Goal: Task Accomplishment & Management: Manage account settings

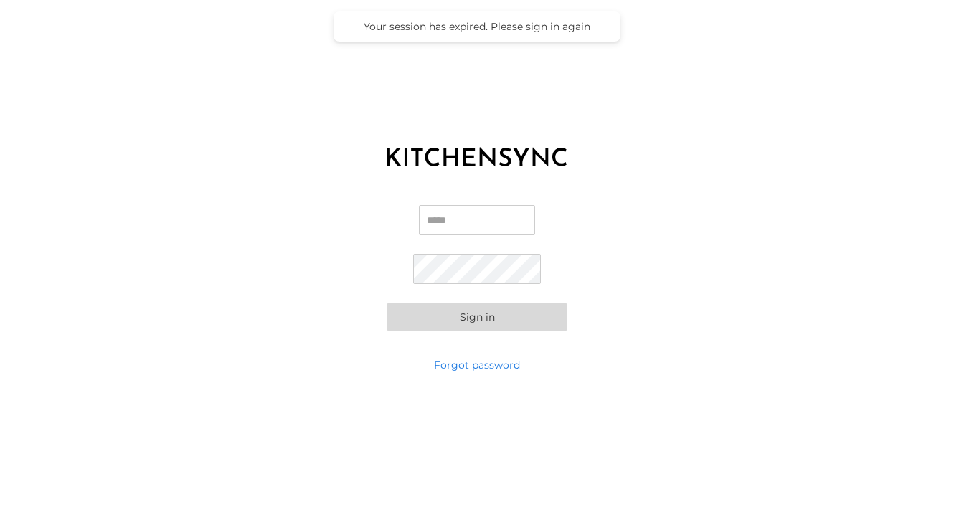
click at [504, 222] on input "Email" at bounding box center [477, 220] width 116 height 30
type input "**********"
click at [476, 319] on button "Sign in" at bounding box center [476, 317] width 179 height 29
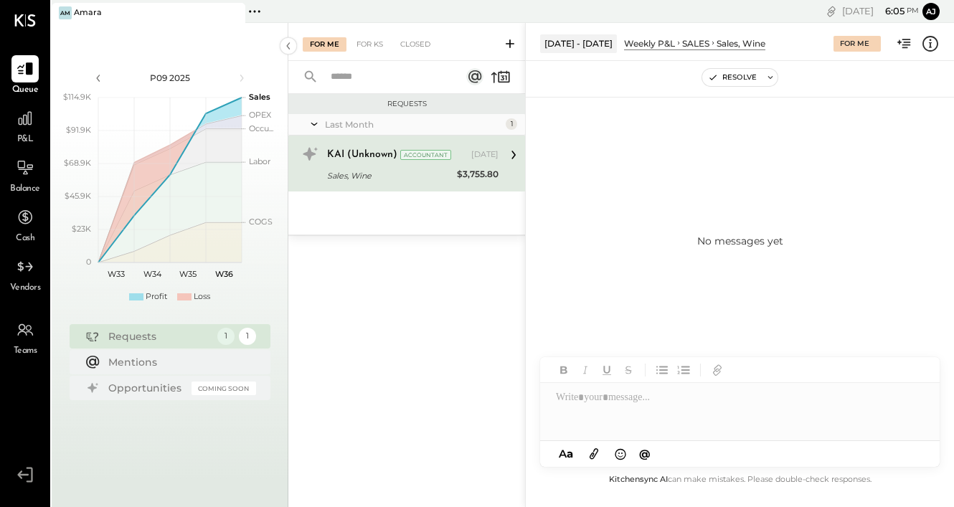
click at [451, 169] on div "Sales, Wine" at bounding box center [390, 176] width 126 height 14
click at [512, 151] on icon at bounding box center [514, 155] width 4 height 9
click at [486, 158] on div "[DATE]" at bounding box center [484, 154] width 27 height 11
click at [404, 171] on div "Sales, Wine" at bounding box center [390, 176] width 126 height 14
click at [392, 165] on div "KAI (Unknown) Accountant [DATE]" at bounding box center [412, 155] width 171 height 24
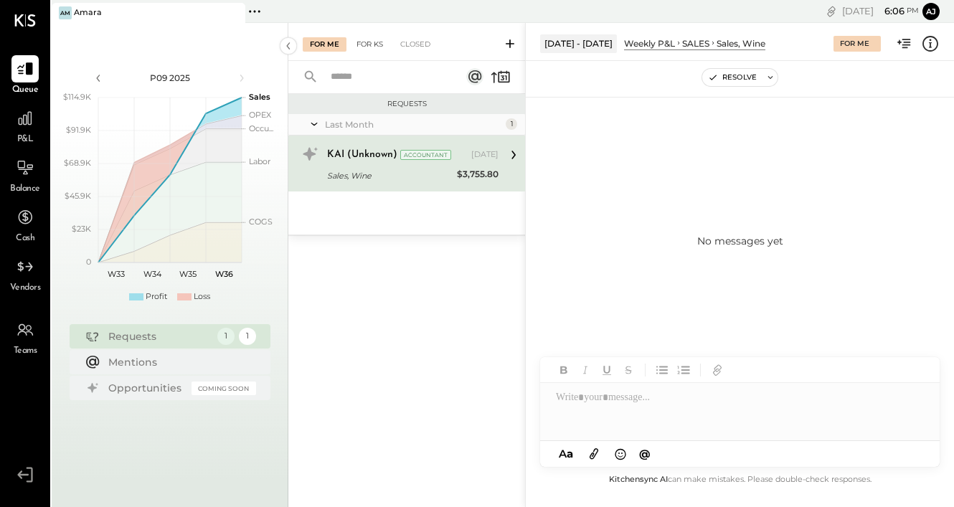
click at [367, 49] on div "For KS" at bounding box center [369, 44] width 41 height 14
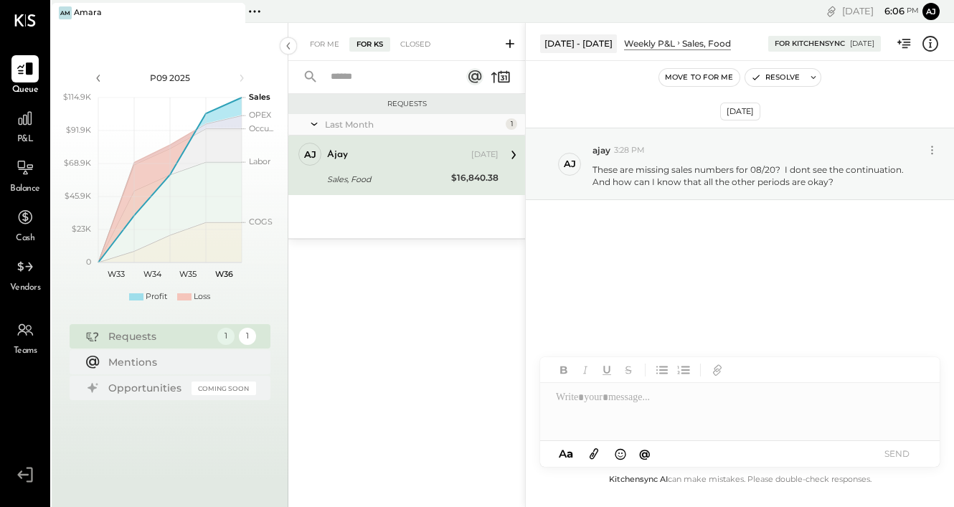
click at [392, 161] on div "ajay" at bounding box center [397, 155] width 141 height 14
click at [403, 44] on div "Closed" at bounding box center [415, 44] width 44 height 14
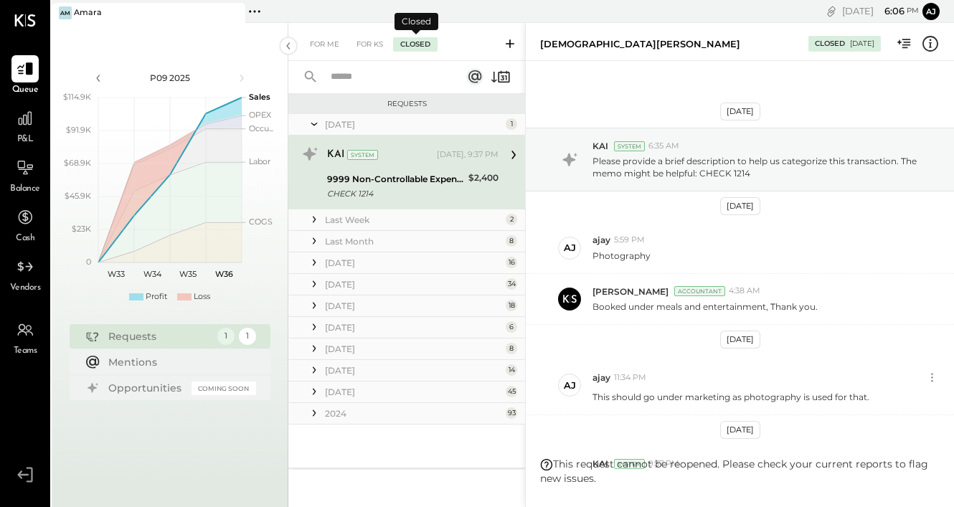
scroll to position [145, 0]
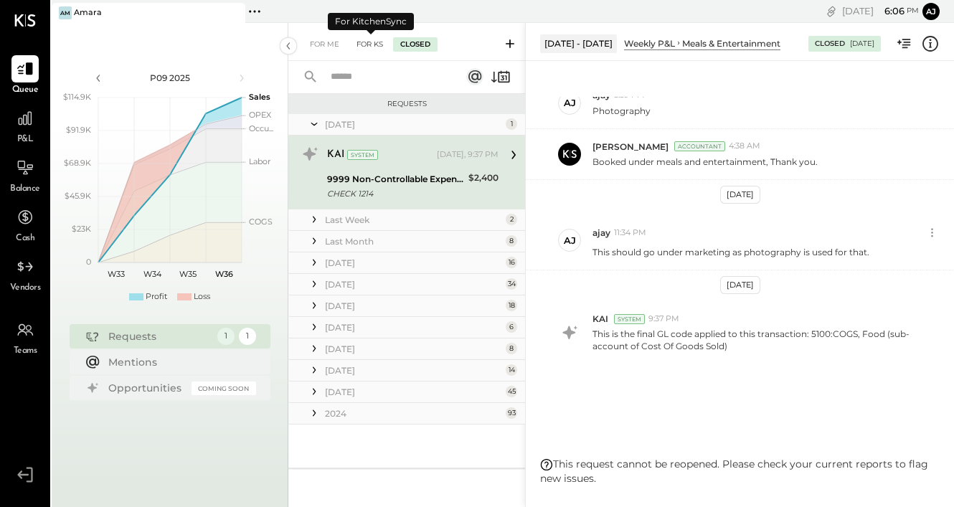
click at [357, 45] on div "For KS" at bounding box center [369, 44] width 41 height 14
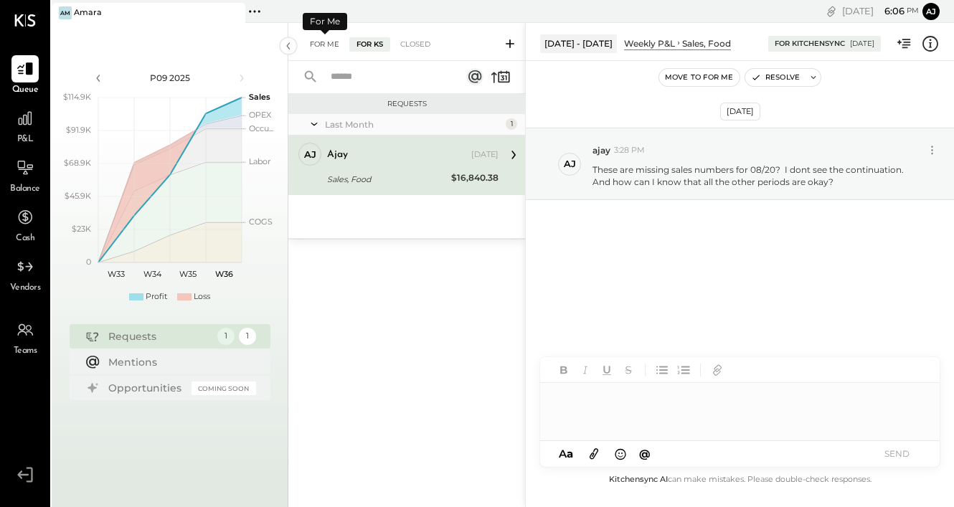
click at [322, 45] on div "For Me" at bounding box center [325, 44] width 44 height 14
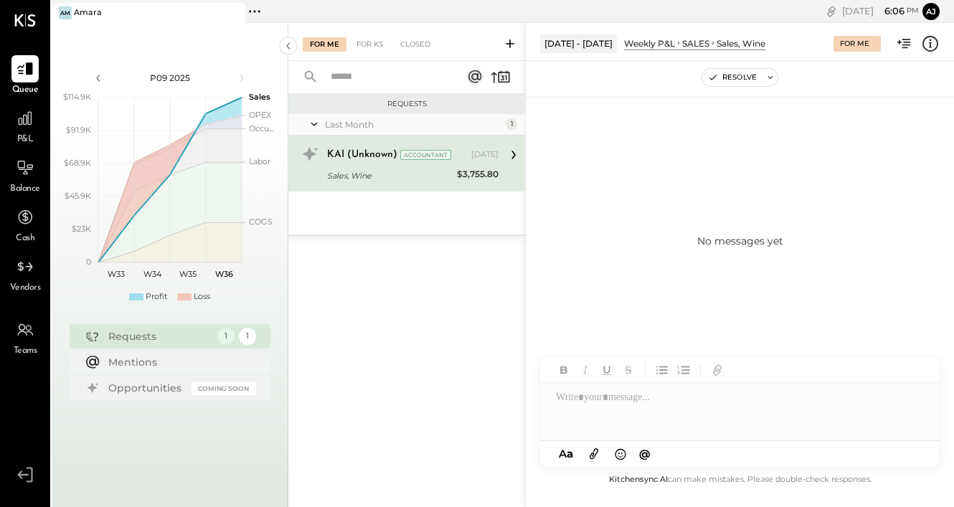
click at [514, 154] on icon at bounding box center [513, 155] width 19 height 19
click at [27, 128] on div at bounding box center [24, 118] width 27 height 27
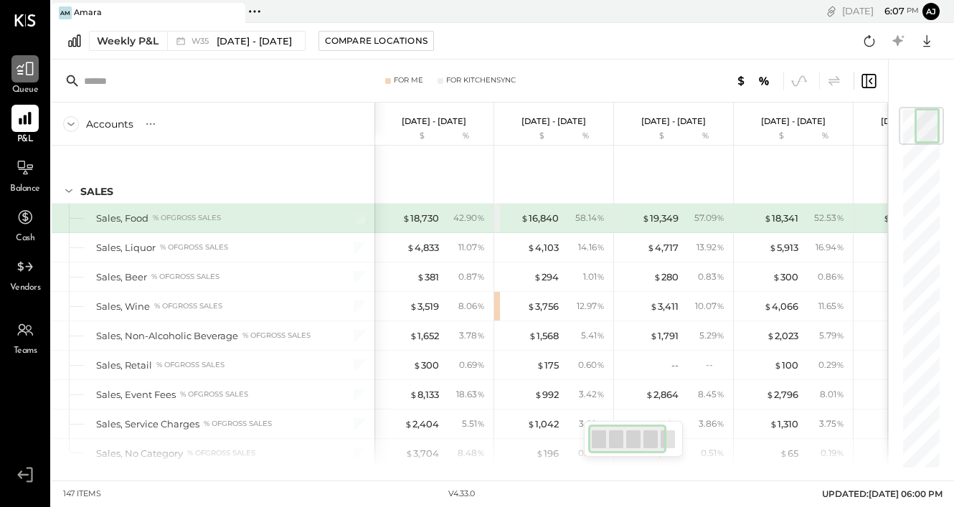
click at [27, 76] on icon at bounding box center [25, 69] width 19 height 19
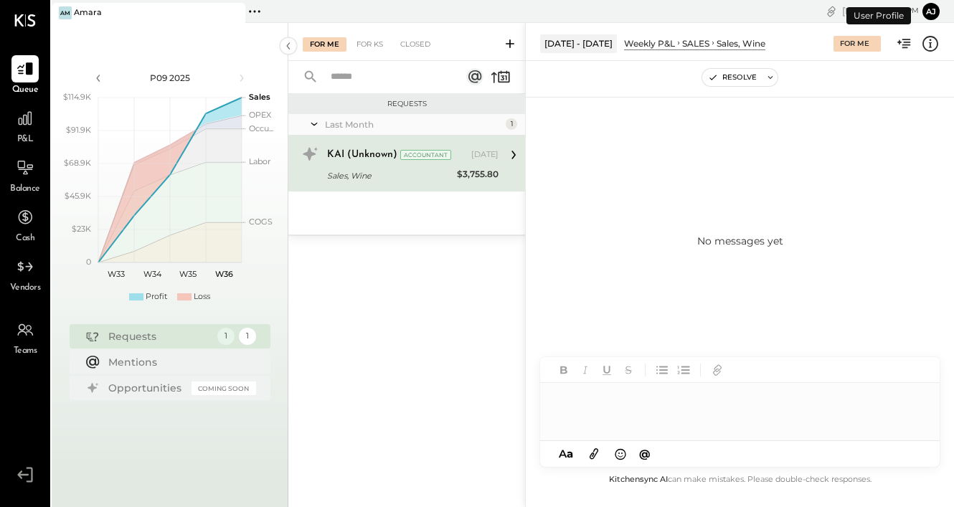
click at [315, 127] on icon at bounding box center [314, 124] width 14 height 36
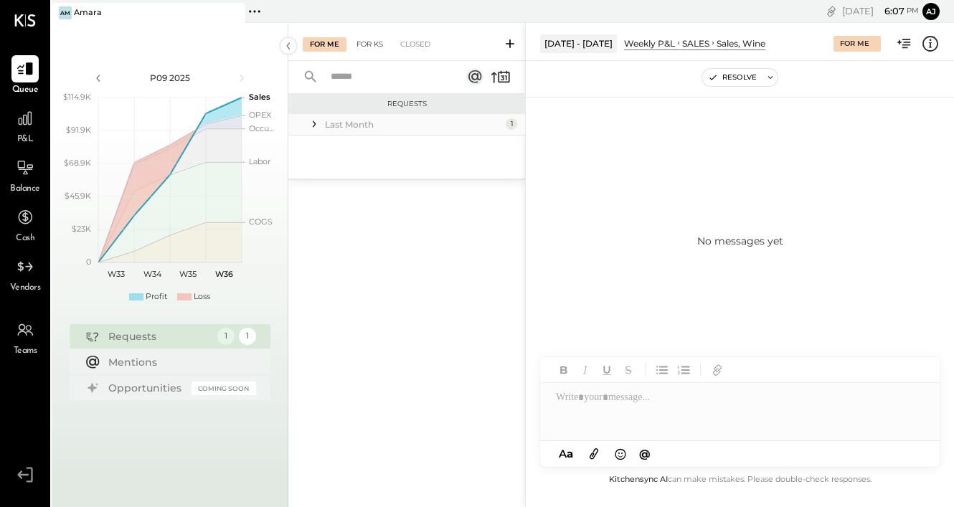
click at [380, 41] on div "For KS" at bounding box center [369, 44] width 41 height 14
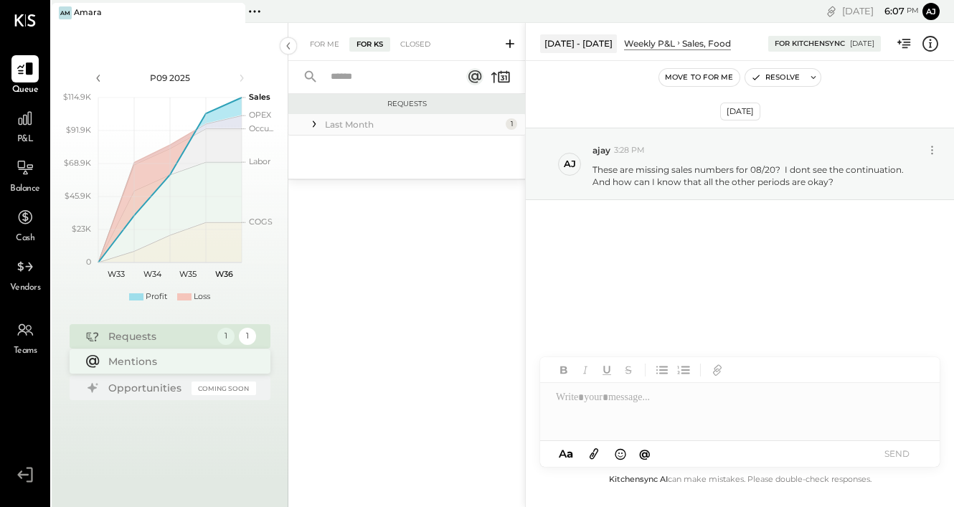
click at [140, 359] on div "Mentions" at bounding box center [178, 361] width 141 height 14
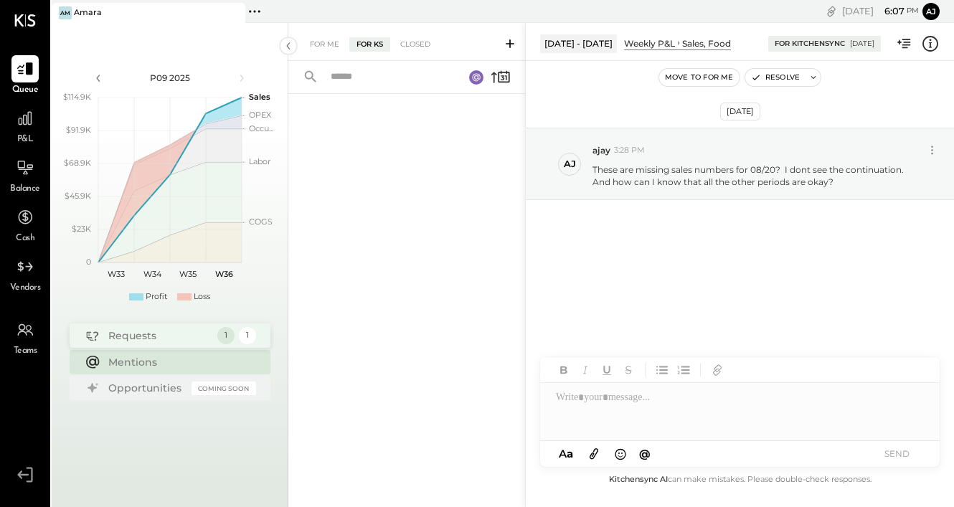
click at [138, 339] on div "Requests" at bounding box center [159, 336] width 102 height 14
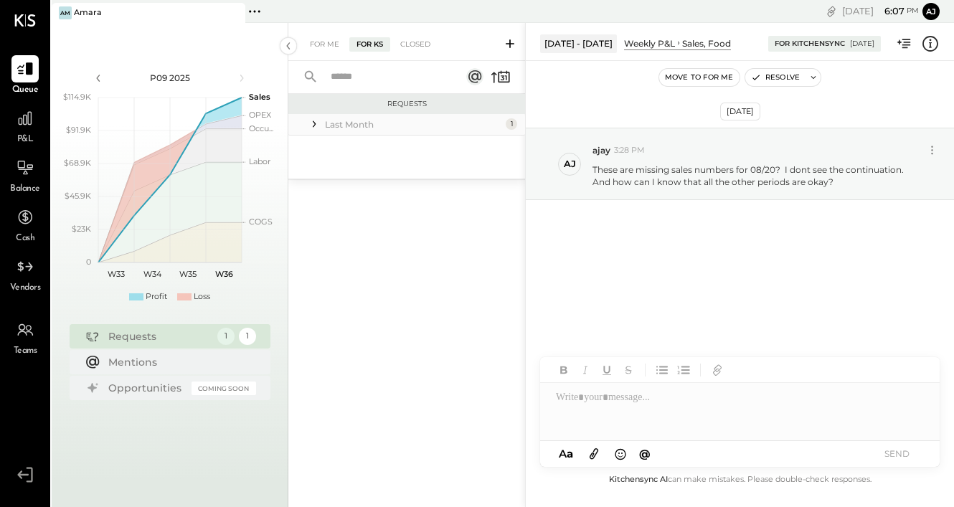
click at [466, 123] on div "Last Month" at bounding box center [413, 124] width 177 height 12
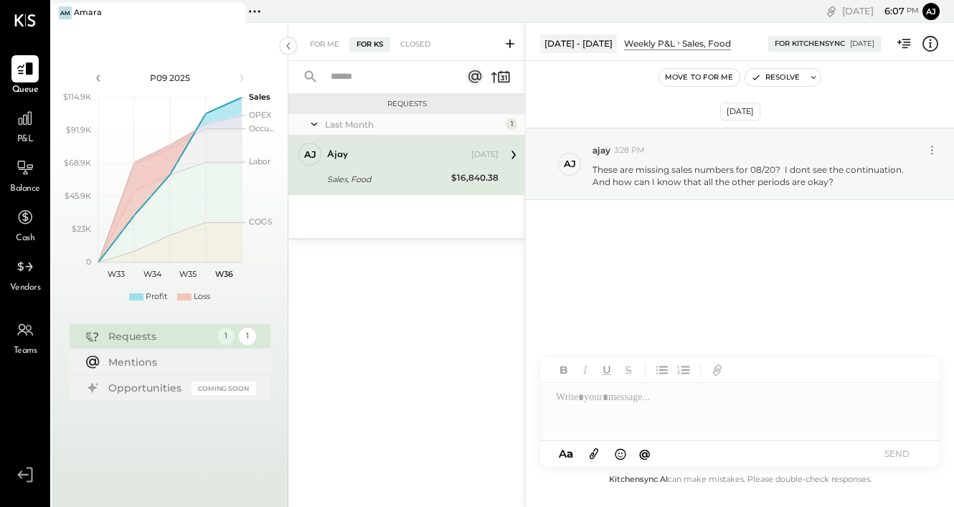
click at [511, 154] on icon at bounding box center [513, 155] width 19 height 19
click at [461, 179] on div "$16,840.38" at bounding box center [474, 178] width 47 height 14
click at [24, 111] on icon at bounding box center [25, 118] width 19 height 19
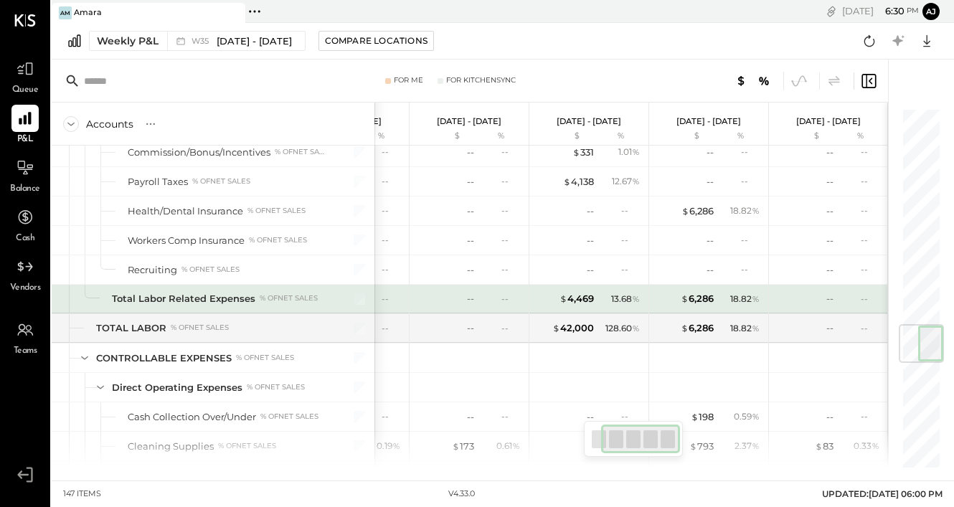
scroll to position [1830, 0]
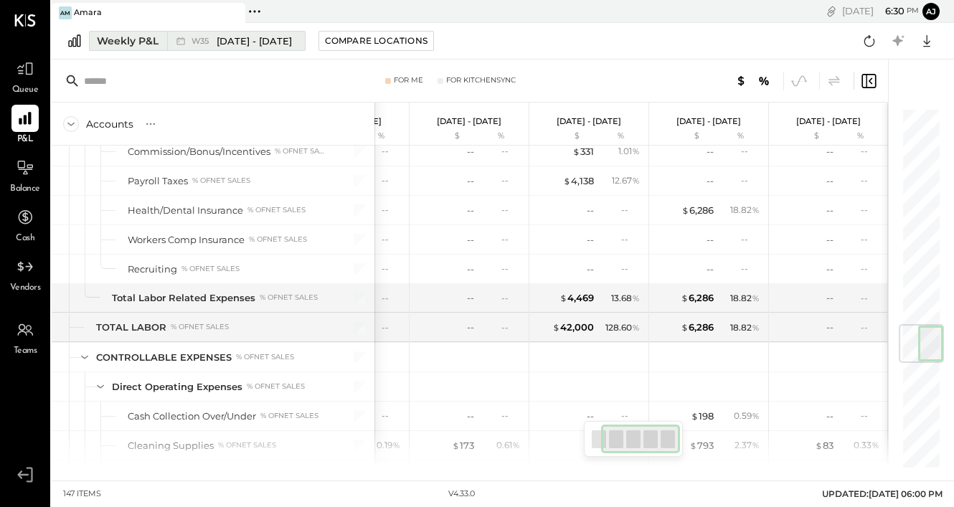
click at [258, 45] on span "[DATE] - [DATE]" at bounding box center [254, 41] width 75 height 14
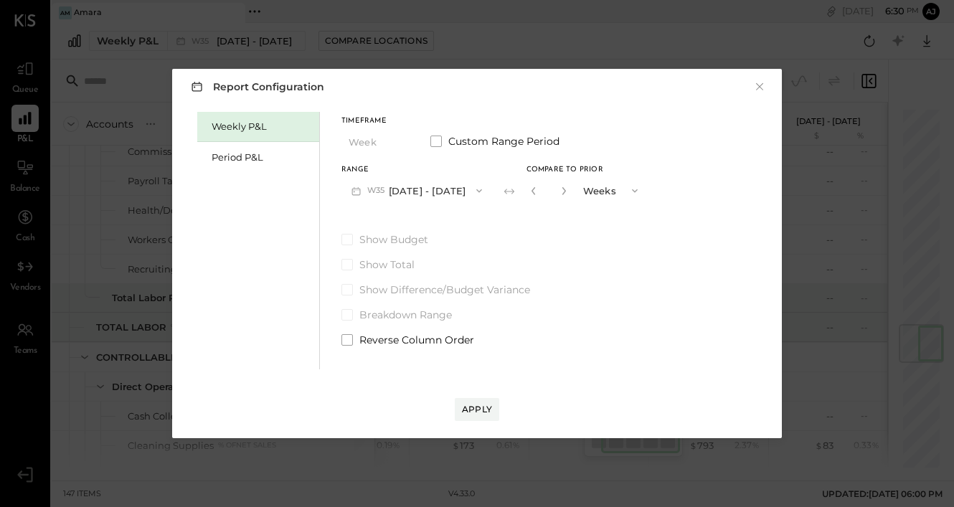
click at [418, 192] on button "W35 [DATE] - [DATE]" at bounding box center [417, 190] width 151 height 27
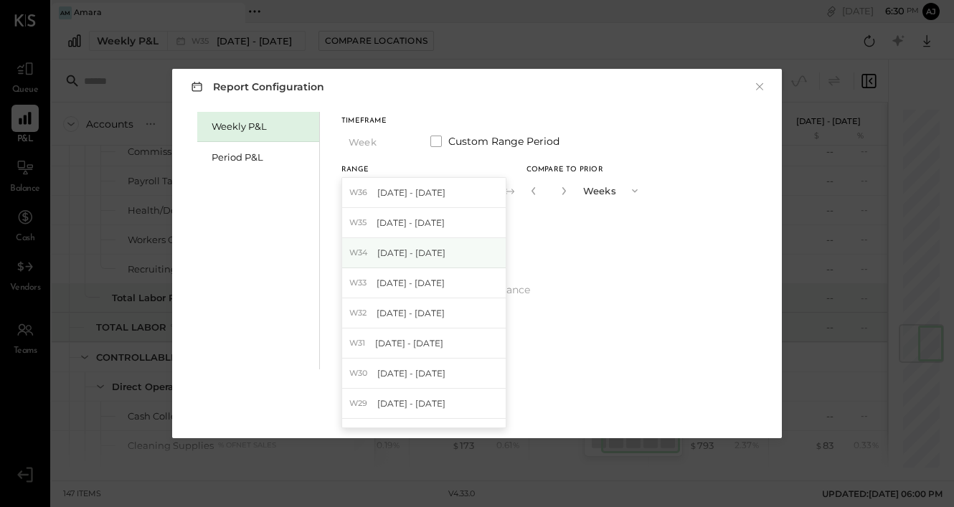
click at [400, 253] on span "[DATE] - [DATE]" at bounding box center [411, 253] width 68 height 12
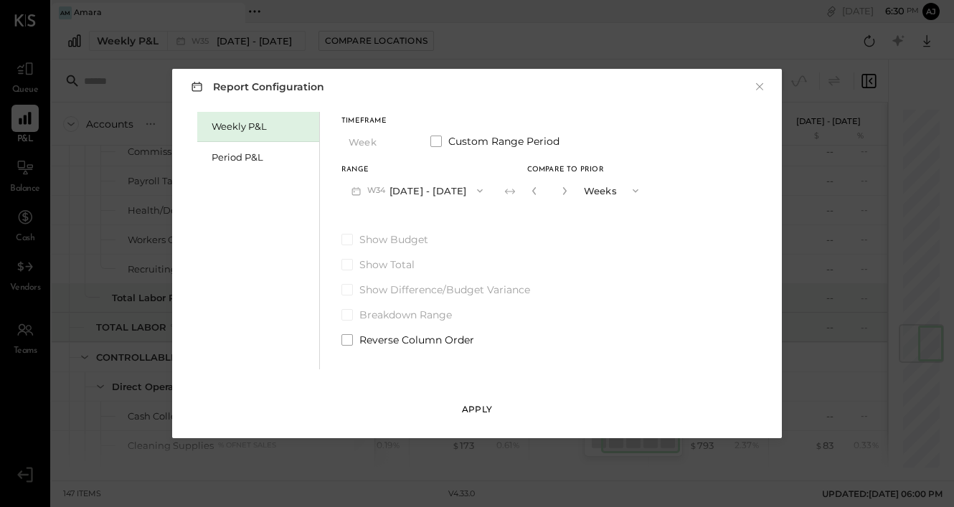
click at [467, 404] on div "Apply" at bounding box center [477, 409] width 30 height 12
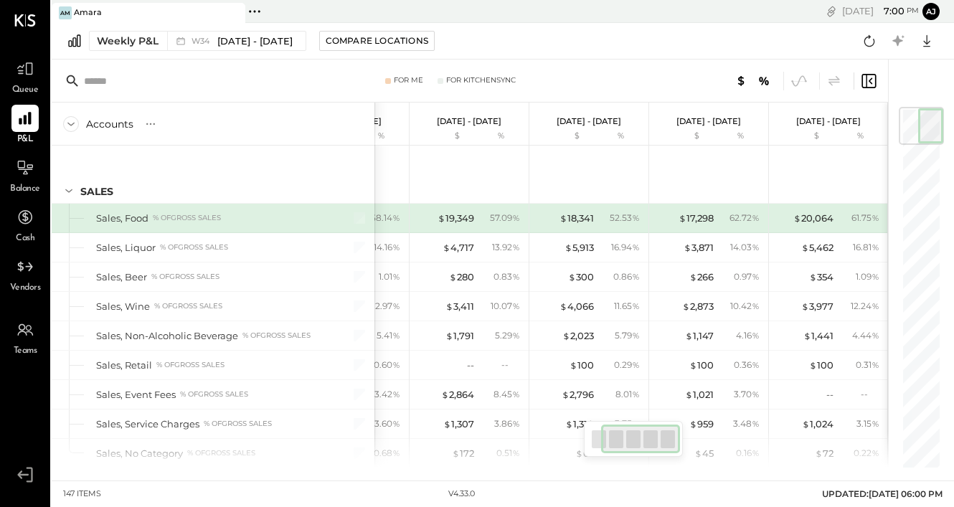
click at [23, 85] on span "Queue" at bounding box center [25, 90] width 27 height 13
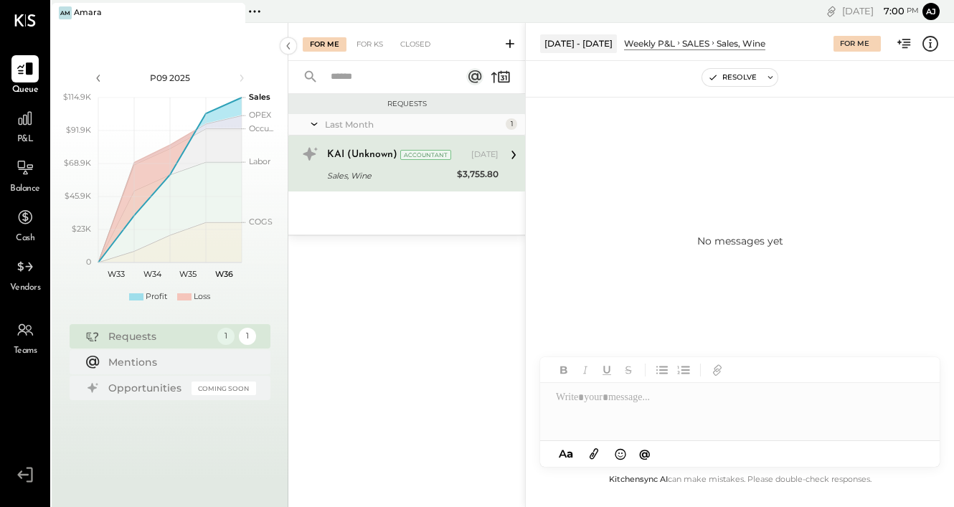
click at [512, 43] on icon at bounding box center [510, 43] width 9 height 9
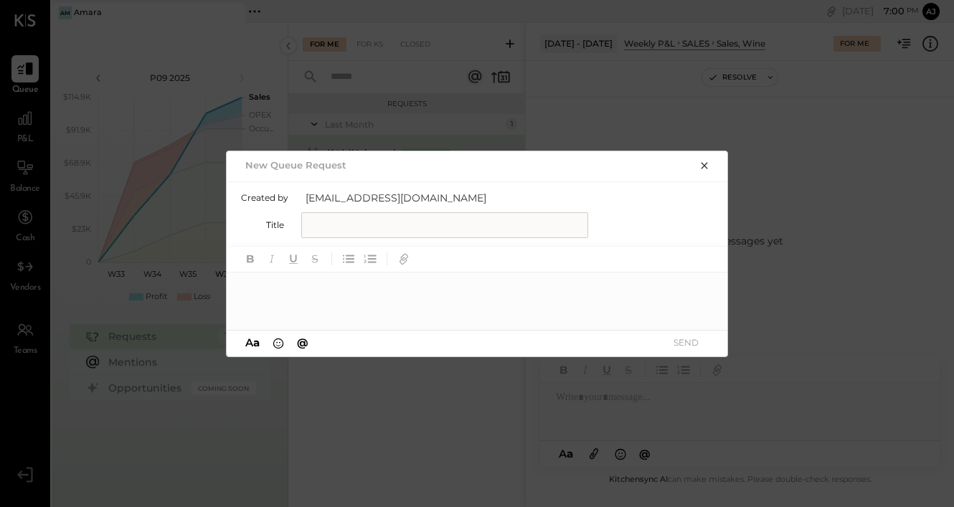
click at [350, 229] on input "text" at bounding box center [444, 225] width 287 height 26
type input "**********"
click at [349, 291] on div at bounding box center [478, 301] width 502 height 57
click at [405, 260] on icon "button" at bounding box center [403, 261] width 7 height 7
click at [489, 294] on div at bounding box center [464, 301] width 443 height 14
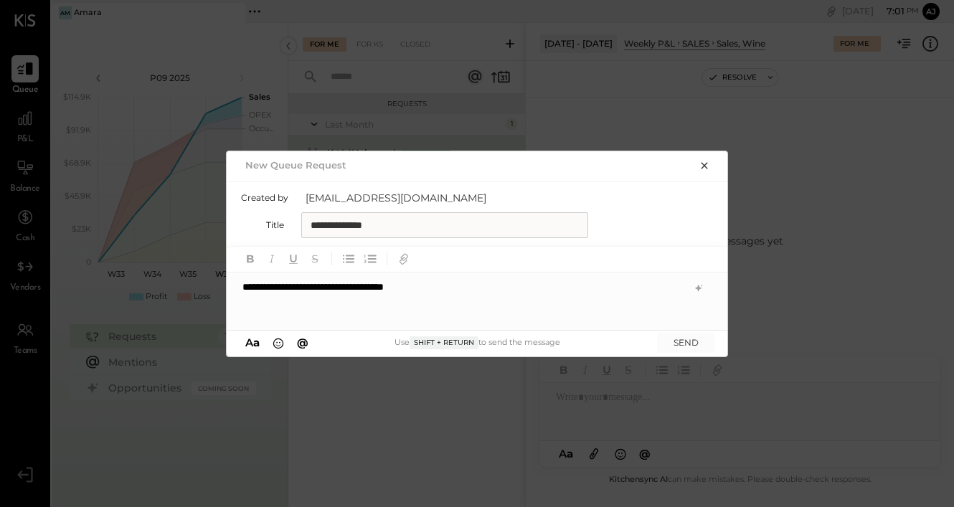
click at [303, 343] on span "@" at bounding box center [302, 343] width 11 height 14
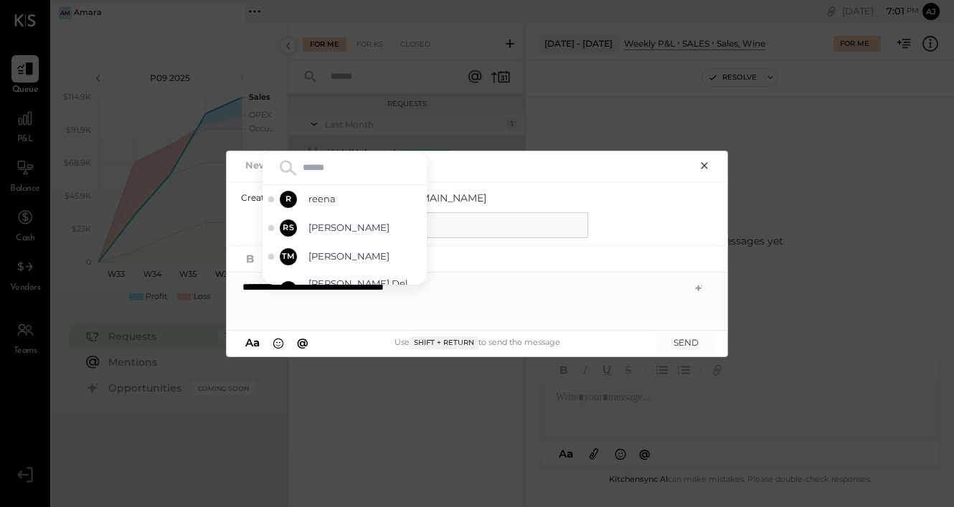
click at [467, 305] on div at bounding box center [464, 301] width 443 height 14
click at [479, 295] on div at bounding box center [464, 301] width 443 height 14
click at [669, 177] on div "New Queue Request" at bounding box center [478, 164] width 502 height 27
click at [664, 165] on div "New Queue Request" at bounding box center [464, 165] width 446 height 20
click at [544, 193] on span "[EMAIL_ADDRESS][DOMAIN_NAME]" at bounding box center [449, 198] width 287 height 14
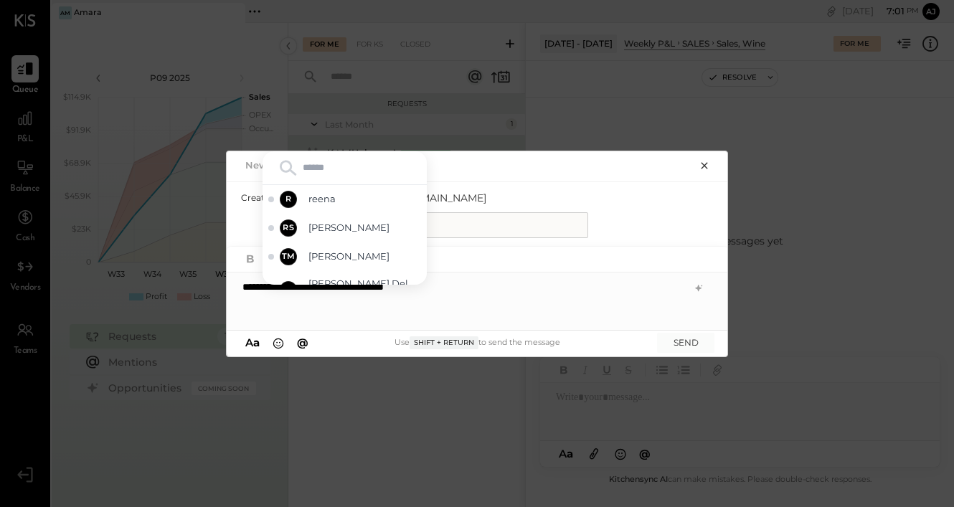
click at [710, 164] on icon "button" at bounding box center [704, 165] width 11 height 11
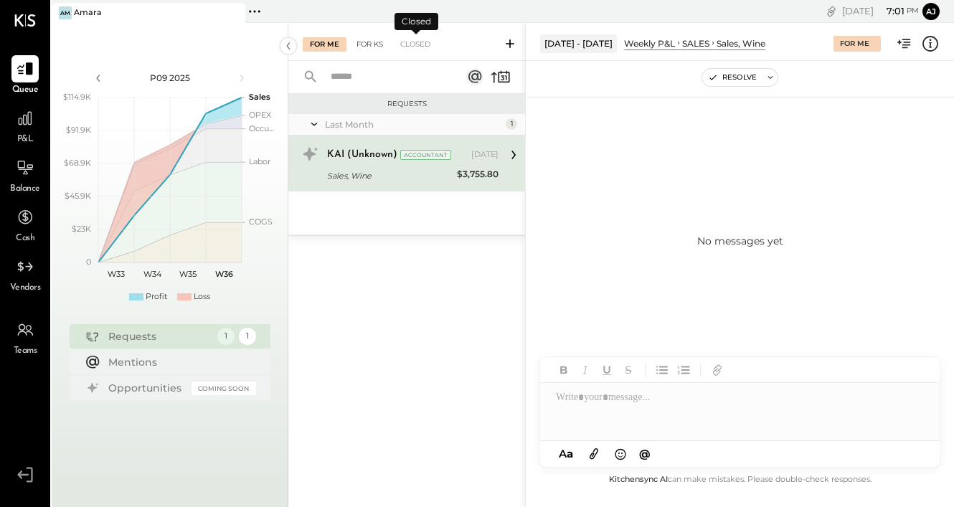
click at [349, 46] on div "For KS" at bounding box center [369, 44] width 41 height 14
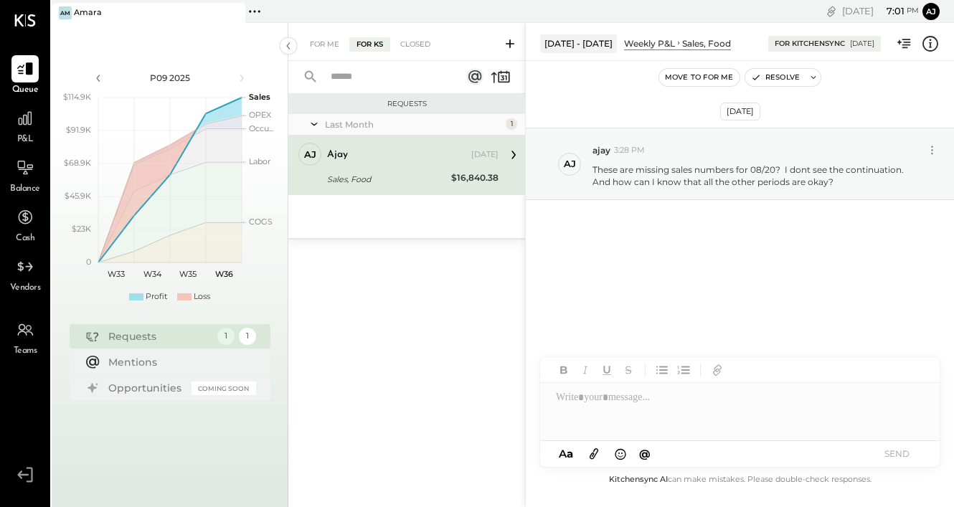
click at [513, 41] on icon at bounding box center [510, 44] width 14 height 14
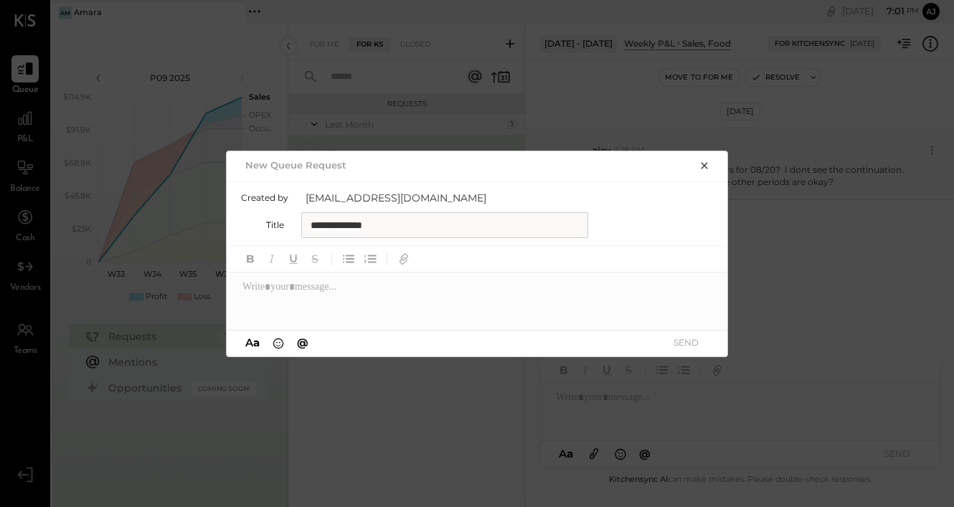
click at [704, 165] on icon "button" at bounding box center [704, 165] width 6 height 6
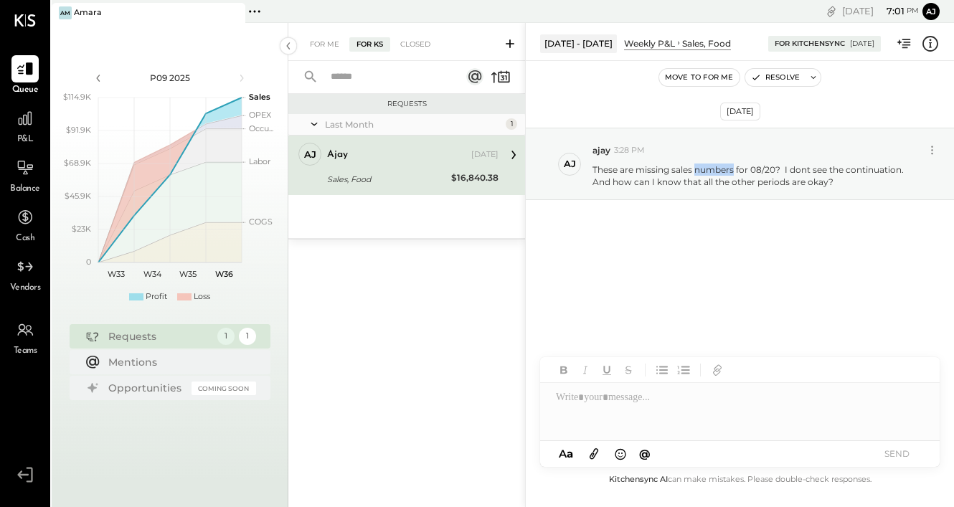
click at [704, 165] on p "These are missing sales numbers for 08/20? I dont see the continuation. And how…" at bounding box center [759, 176] width 333 height 24
click at [327, 44] on div "For Me" at bounding box center [325, 44] width 44 height 14
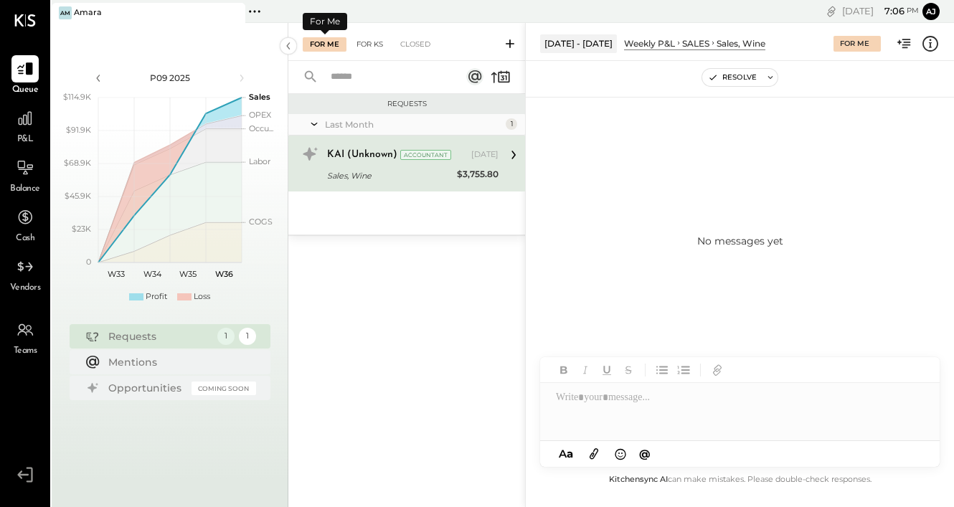
click at [369, 43] on div "For KS" at bounding box center [369, 44] width 41 height 14
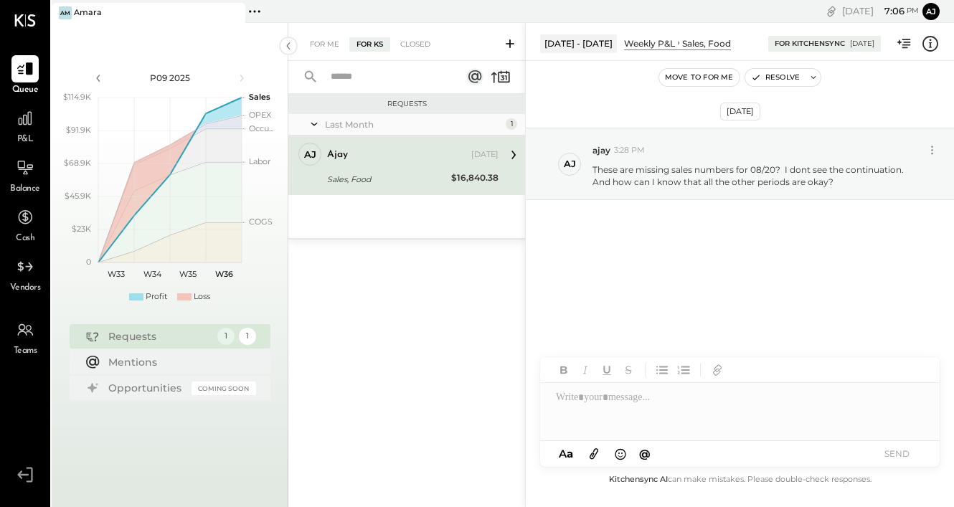
click at [512, 155] on icon at bounding box center [513, 155] width 19 height 19
click at [663, 174] on p "These are missing sales numbers for 08/20? I dont see the continuation. And how…" at bounding box center [759, 176] width 333 height 24
